Goal: Task Accomplishment & Management: Manage account settings

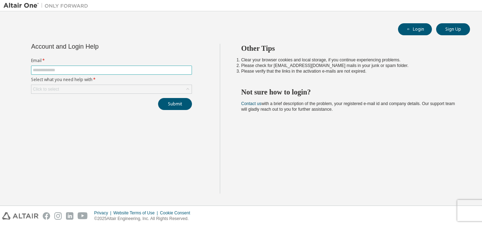
click at [48, 67] on span at bounding box center [111, 70] width 161 height 9
click at [49, 70] on input "text" at bounding box center [111, 70] width 157 height 6
type input "**********"
click at [67, 90] on div "Click to select" at bounding box center [111, 89] width 160 height 8
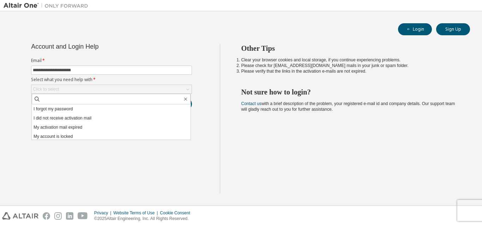
click at [67, 110] on li "I forgot my password" at bounding box center [111, 108] width 159 height 9
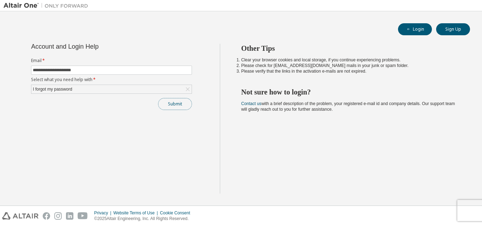
click at [165, 106] on button "Submit" at bounding box center [175, 104] width 34 height 12
click at [178, 104] on button "Submit" at bounding box center [175, 104] width 34 height 12
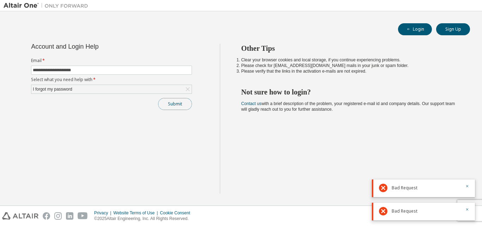
click at [186, 107] on button "Submit" at bounding box center [175, 104] width 34 height 12
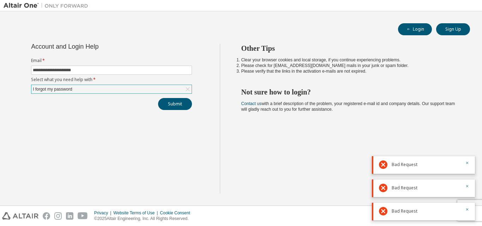
click at [169, 95] on div "**********" at bounding box center [111, 77] width 169 height 66
click at [168, 92] on div "I forgot my password" at bounding box center [111, 89] width 160 height 8
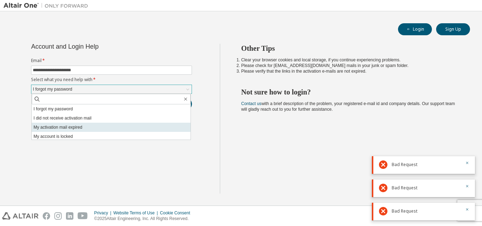
click at [76, 126] on li "My activation mail expired" at bounding box center [111, 127] width 159 height 9
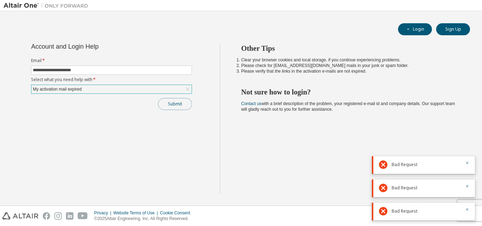
click at [177, 105] on button "Submit" at bounding box center [175, 104] width 34 height 12
